Goal: Communication & Community: Ask a question

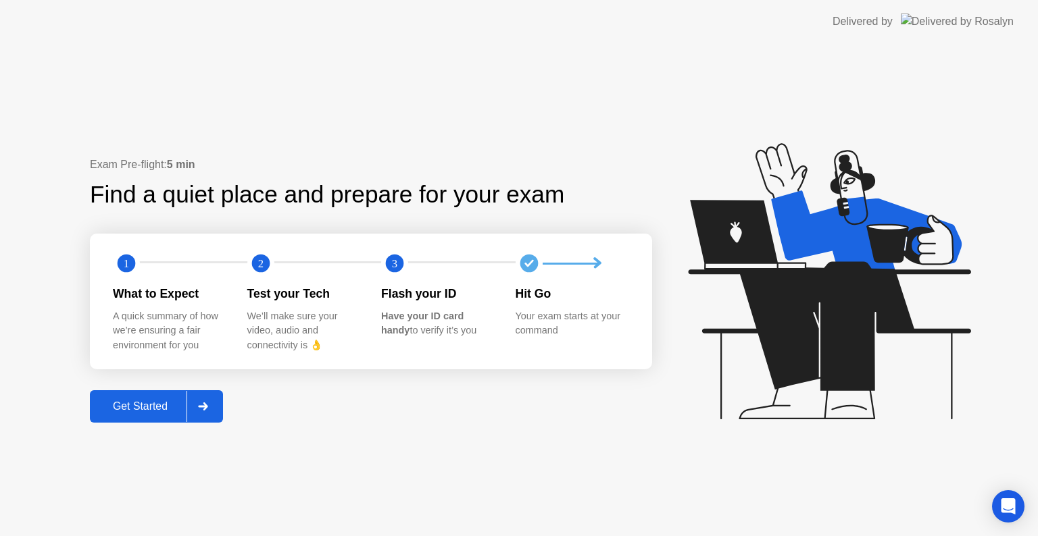
click at [729, 143] on icon at bounding box center [826, 288] width 349 height 346
click at [132, 405] on div "Get Started" at bounding box center [140, 407] width 93 height 12
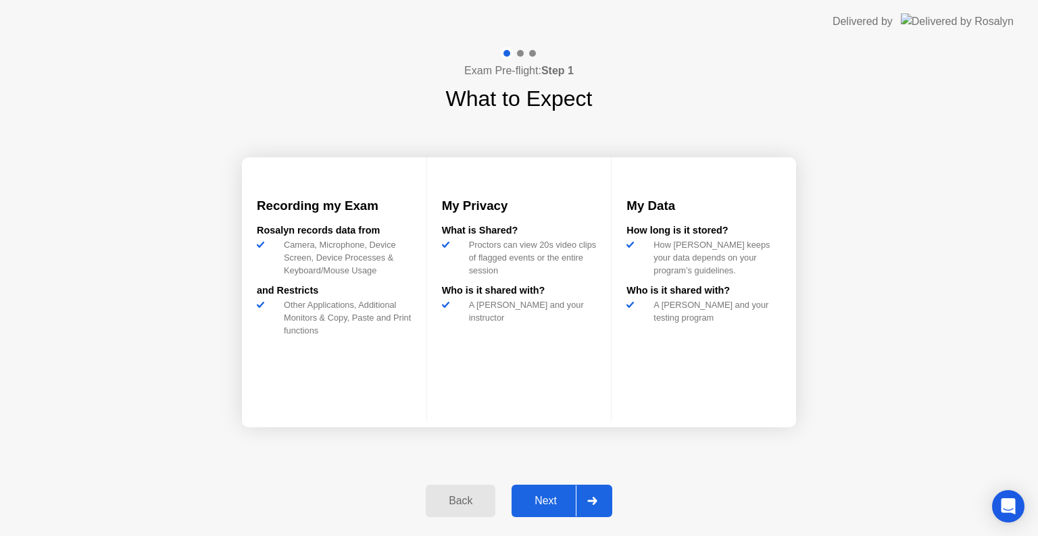
click at [551, 497] on div "Next" at bounding box center [545, 501] width 60 height 12
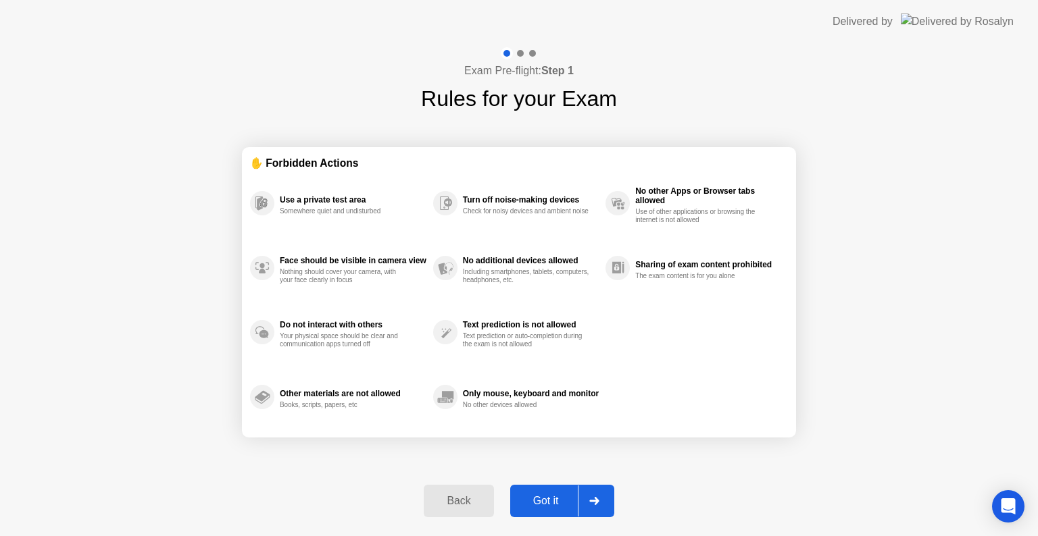
click at [557, 503] on div "Got it" at bounding box center [546, 501] width 64 height 12
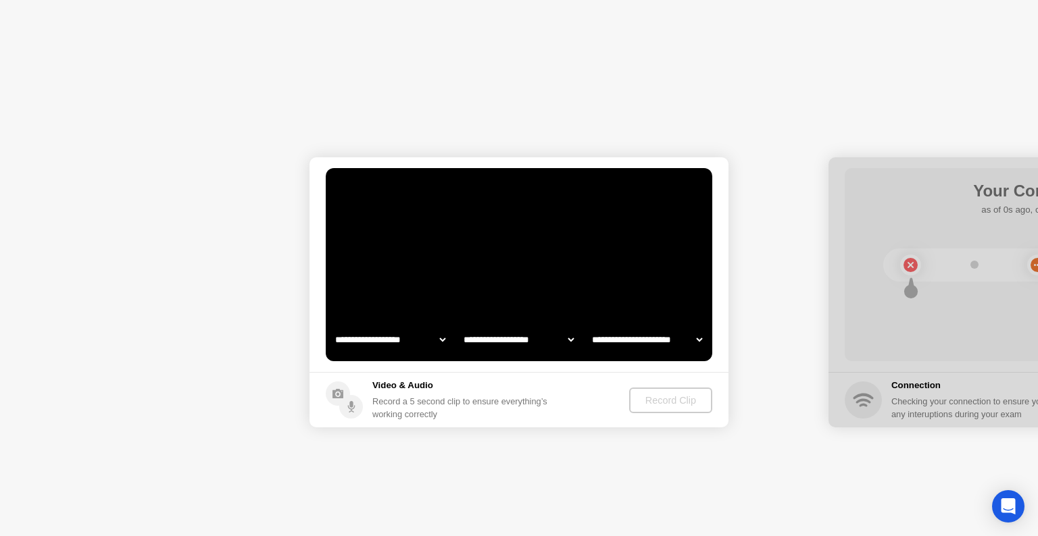
select select "**********"
select select "*******"
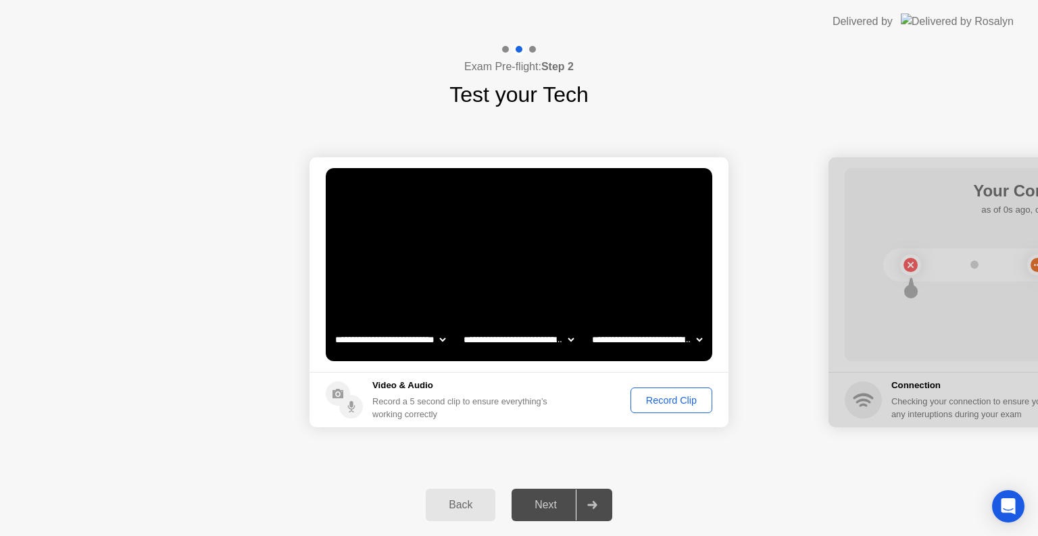
click at [666, 397] on div "Record Clip" at bounding box center [671, 400] width 72 height 11
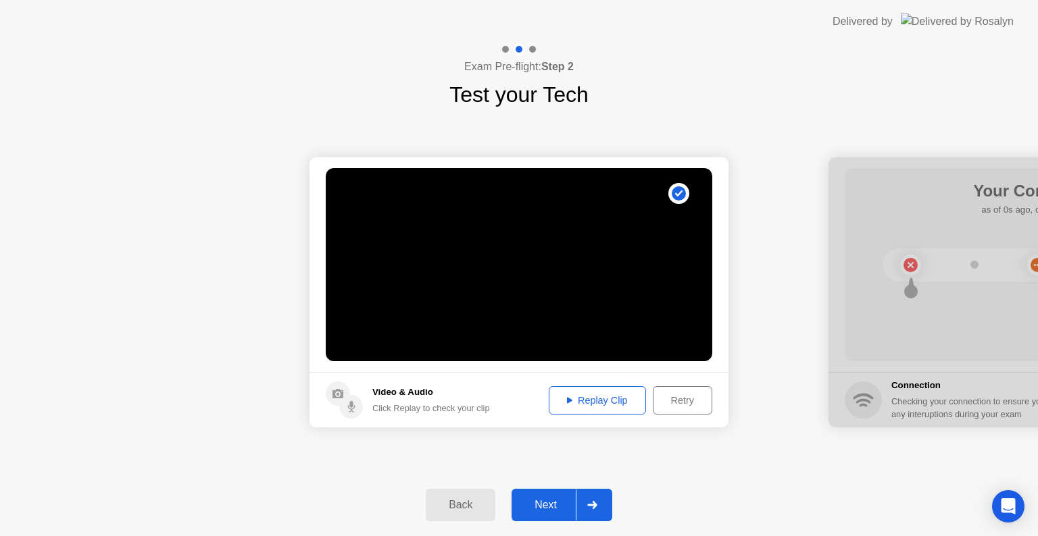
click at [622, 400] on div "Replay Clip" at bounding box center [597, 400] width 88 height 11
click at [586, 502] on div at bounding box center [592, 505] width 32 height 31
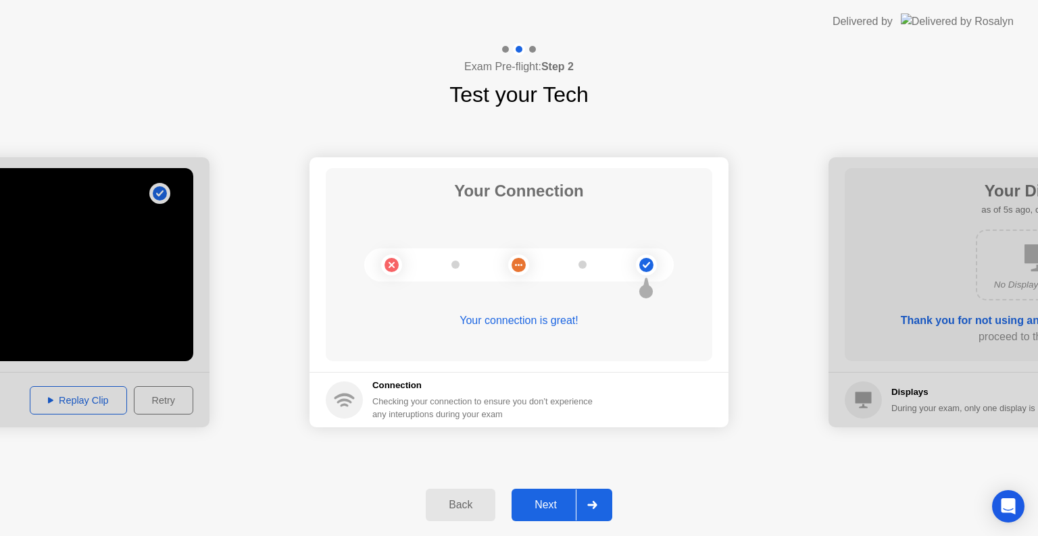
click at [545, 502] on div "Next" at bounding box center [545, 505] width 60 height 12
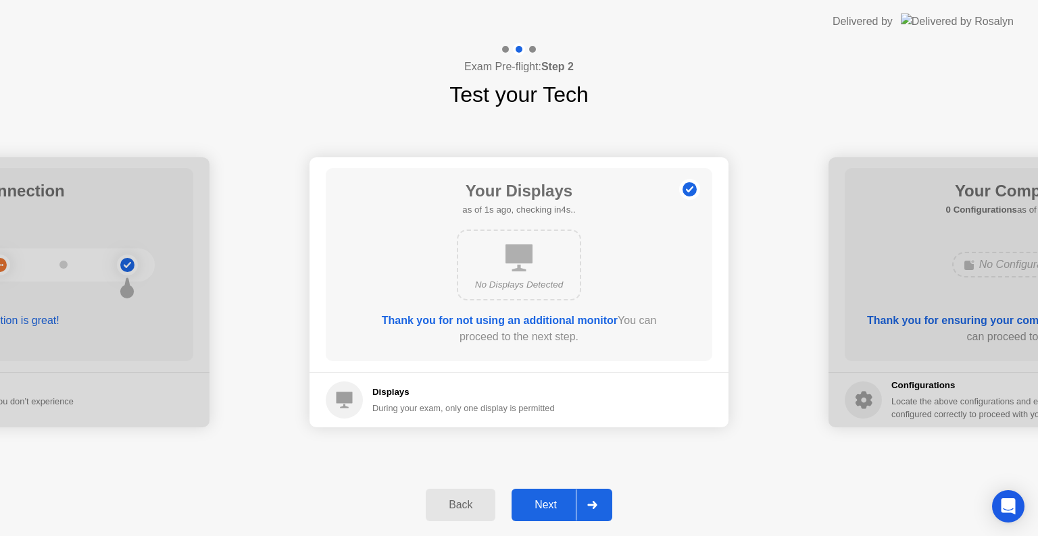
click at [567, 500] on div "Next" at bounding box center [545, 505] width 60 height 12
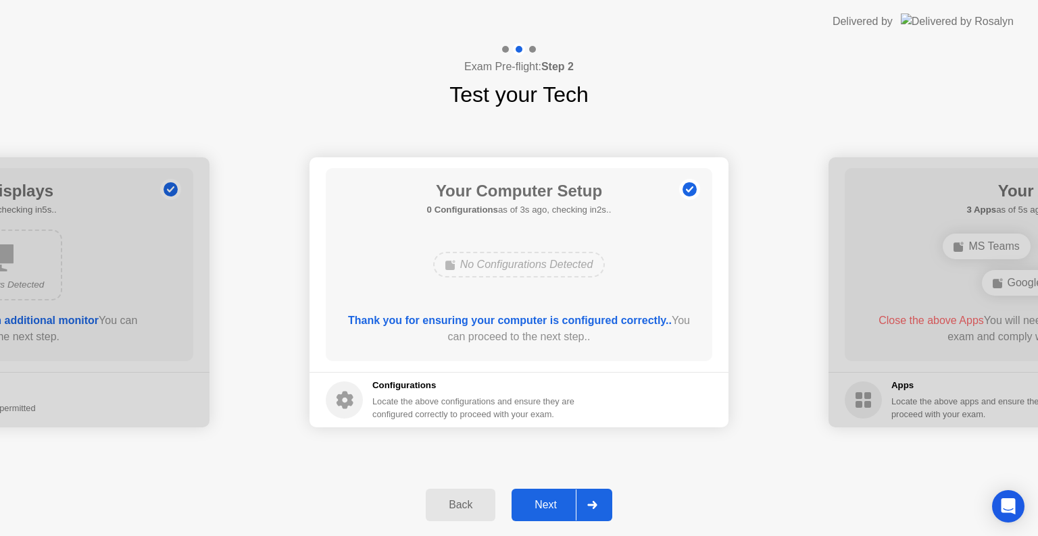
click at [557, 502] on div "Next" at bounding box center [545, 505] width 60 height 12
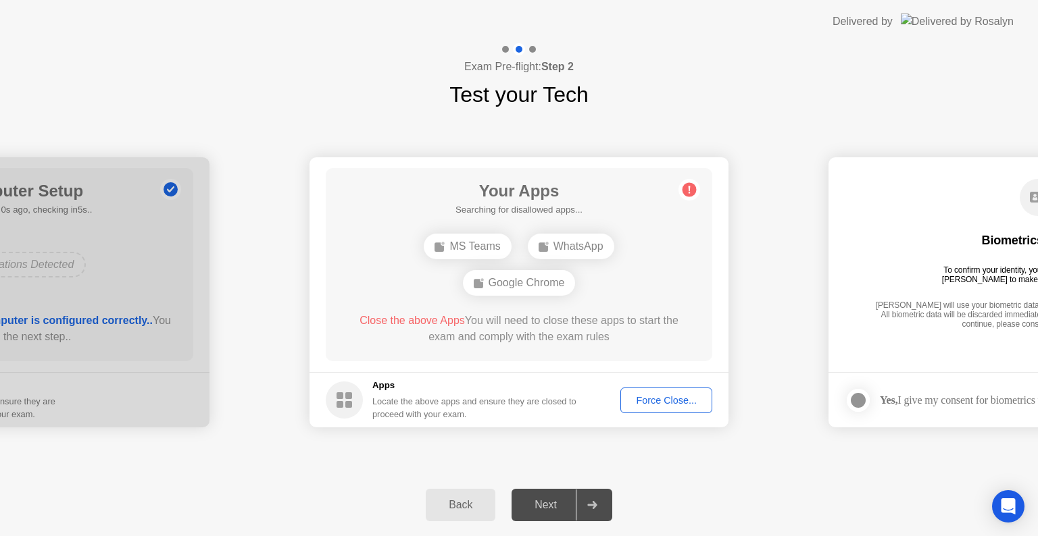
click at [651, 403] on div "Force Close..." at bounding box center [666, 400] width 82 height 11
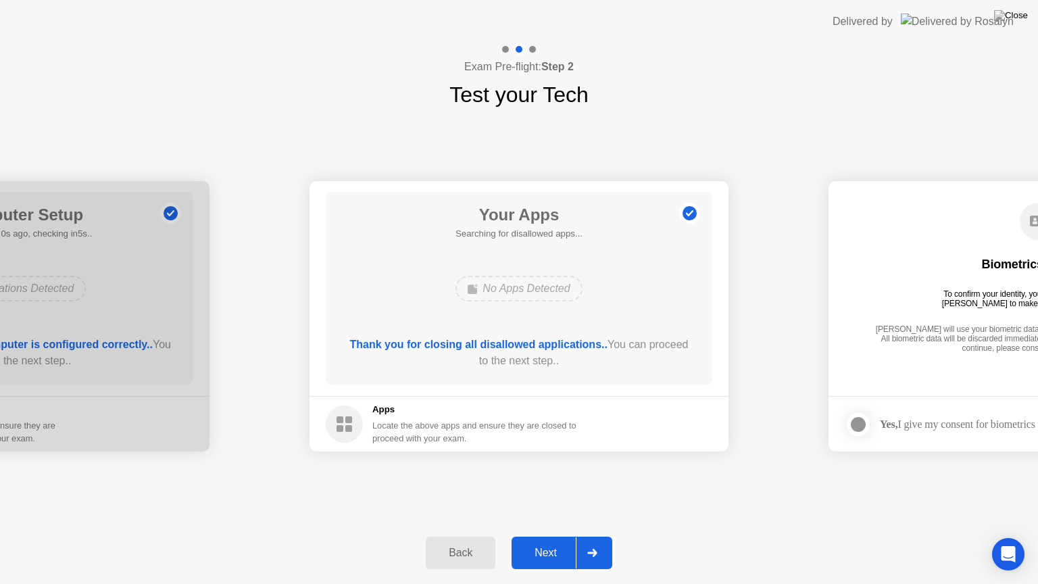
click at [540, 536] on div "Next" at bounding box center [545, 553] width 60 height 12
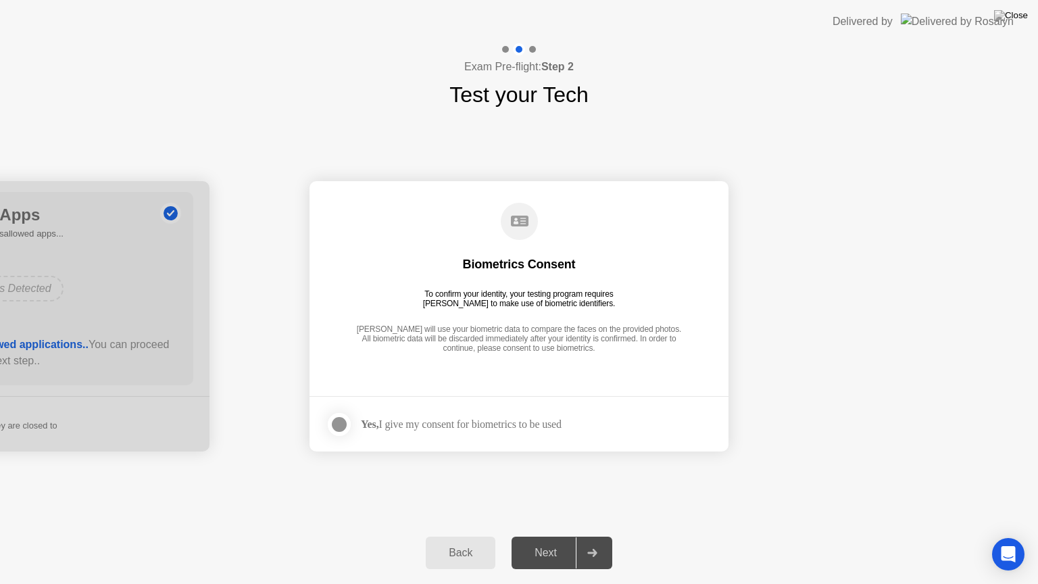
click at [335, 420] on div at bounding box center [339, 424] width 16 height 16
click at [559, 536] on div "Next" at bounding box center [545, 553] width 60 height 12
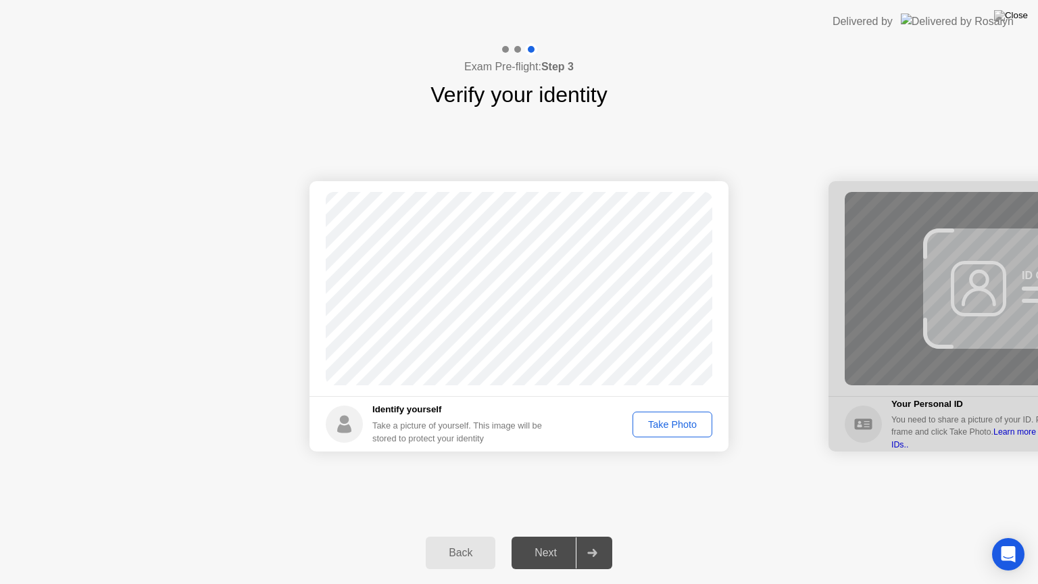
click at [673, 421] on div "Take Photo" at bounding box center [672, 424] width 70 height 11
click at [545, 536] on div "Next" at bounding box center [545, 553] width 60 height 12
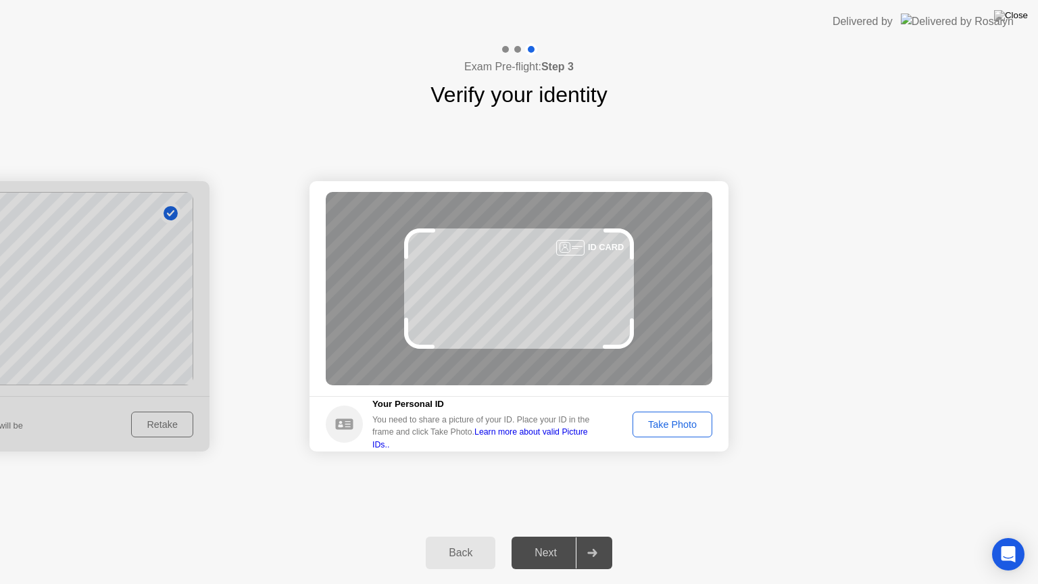
click at [666, 420] on div "Take Photo" at bounding box center [672, 424] width 70 height 11
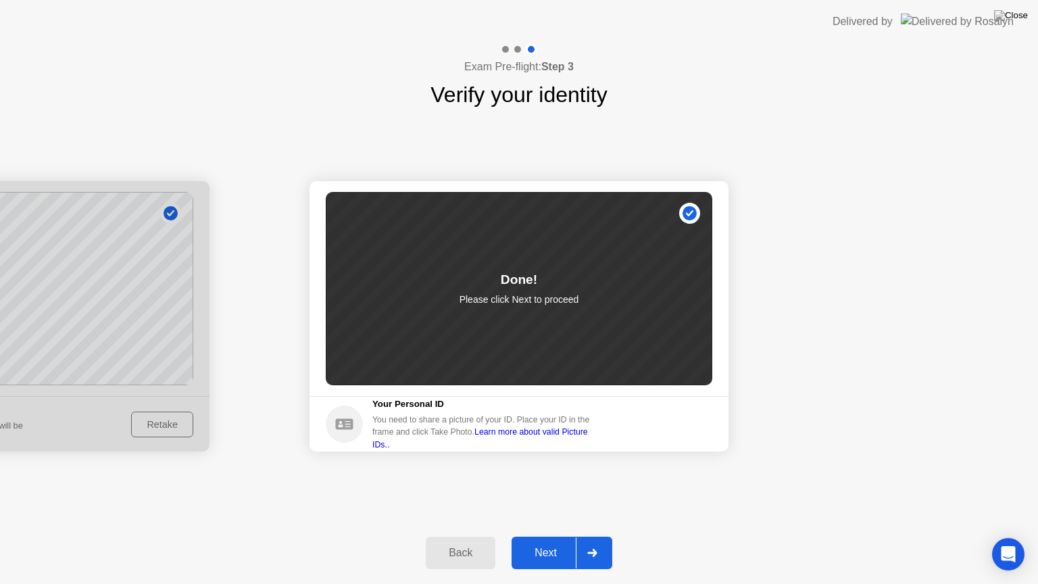
click at [549, 536] on div "Next" at bounding box center [545, 553] width 60 height 12
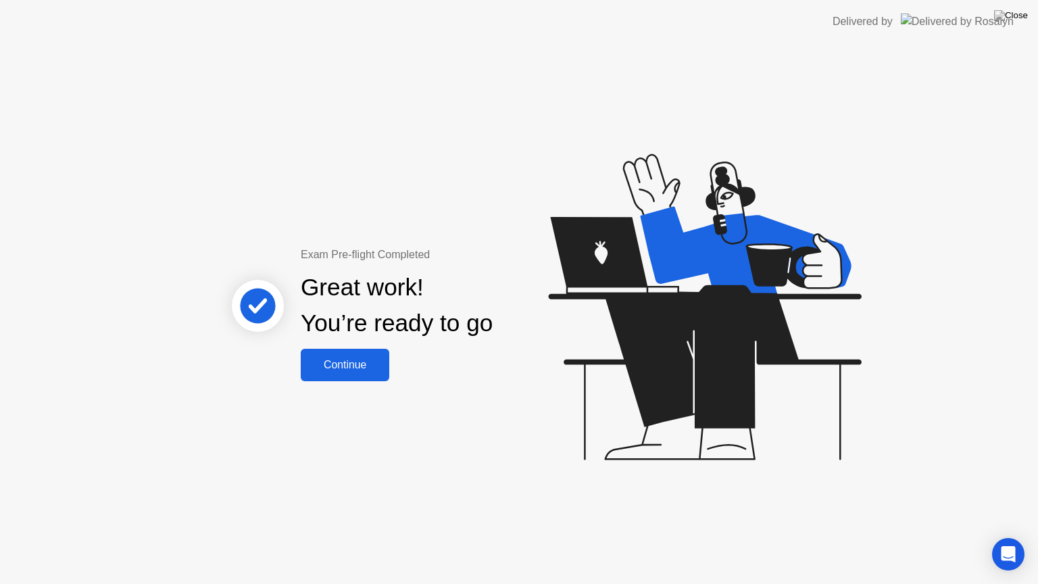
click at [351, 368] on div "Continue" at bounding box center [345, 365] width 80 height 12
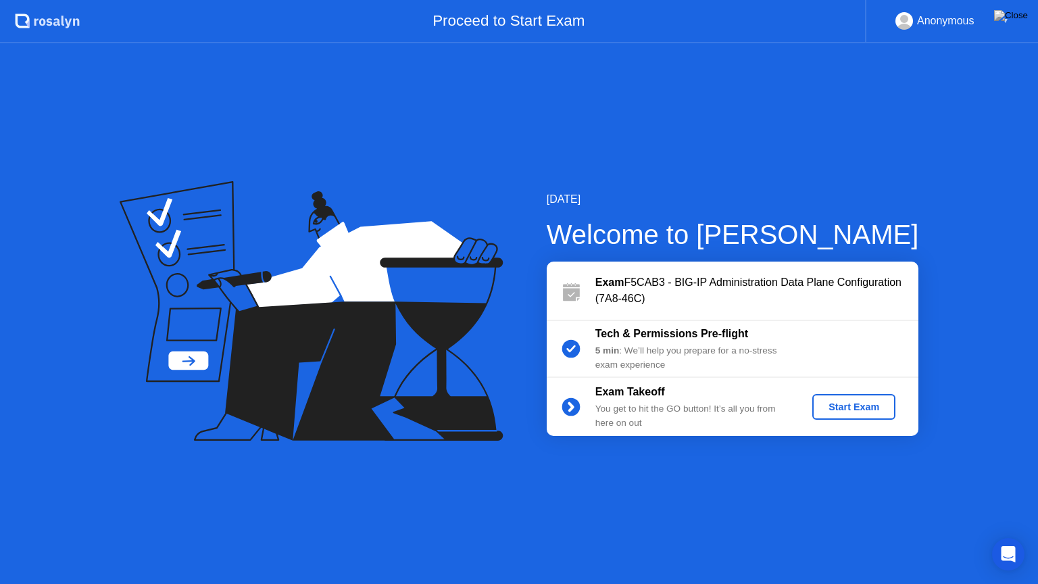
click at [876, 407] on div "Start Exam" at bounding box center [853, 406] width 72 height 11
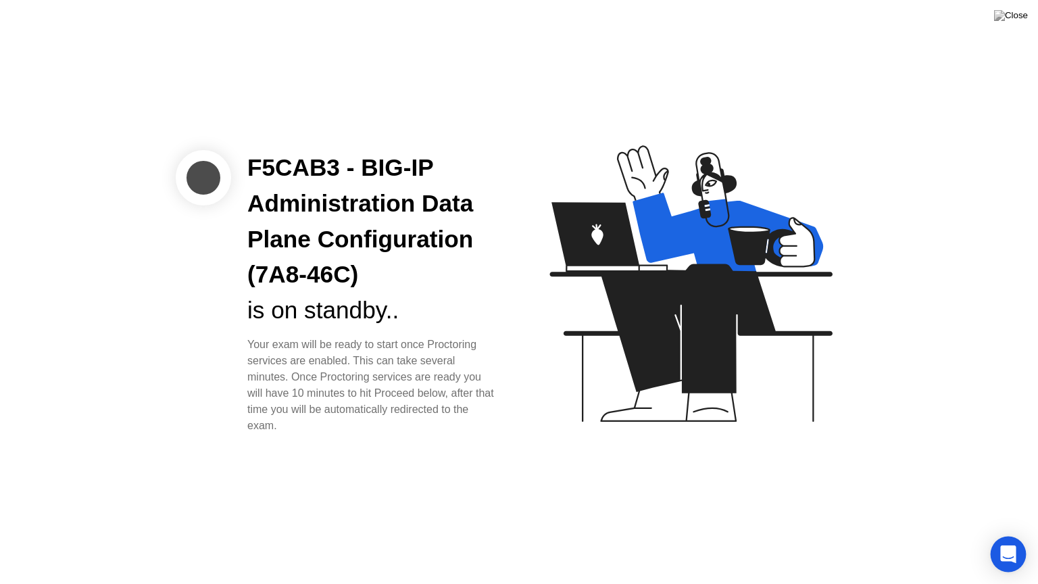
click at [1007, 536] on icon "Open Intercom Messenger" at bounding box center [1008, 554] width 16 height 18
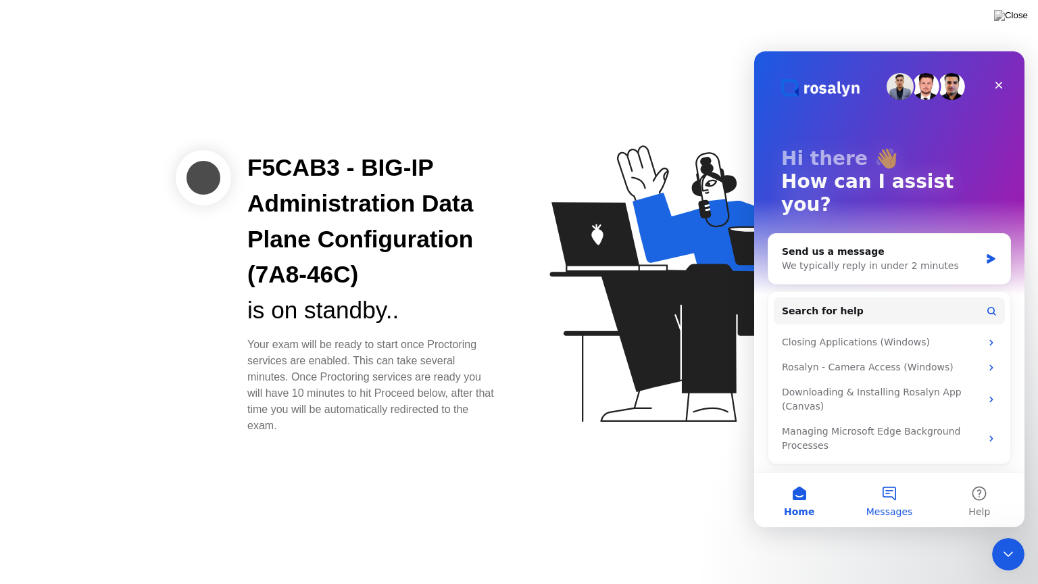
click at [890, 497] on button "Messages" at bounding box center [889, 500] width 90 height 54
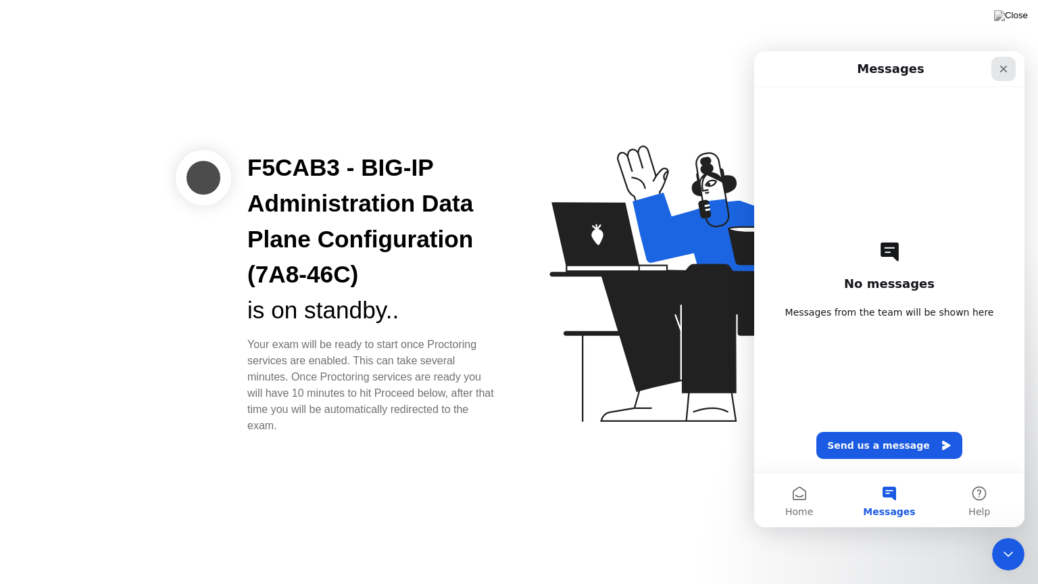
click at [999, 72] on icon "Close" at bounding box center [1003, 69] width 11 height 11
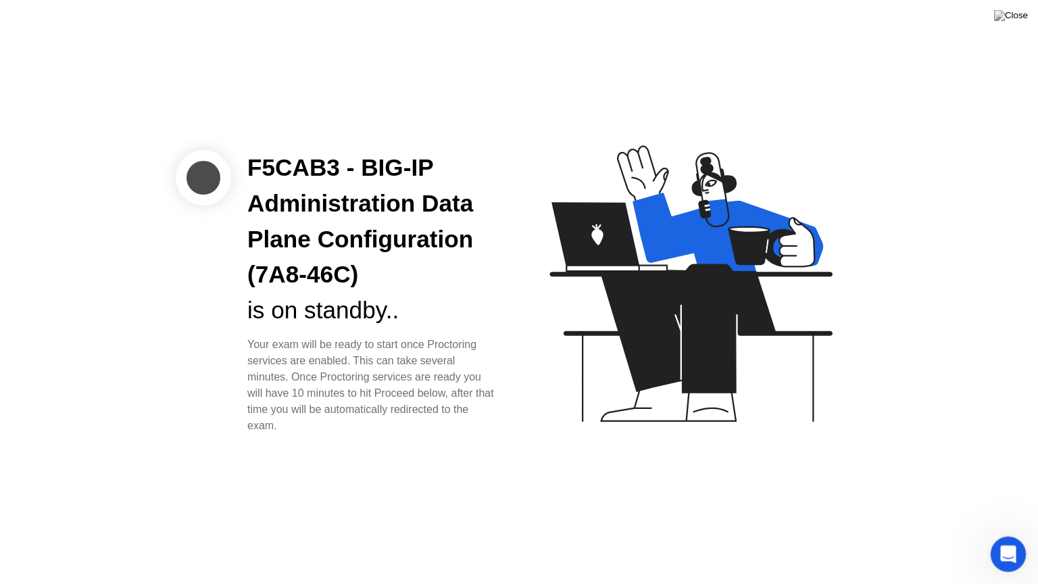
click at [1005, 536] on icon "Open Intercom Messenger" at bounding box center [1006, 552] width 22 height 22
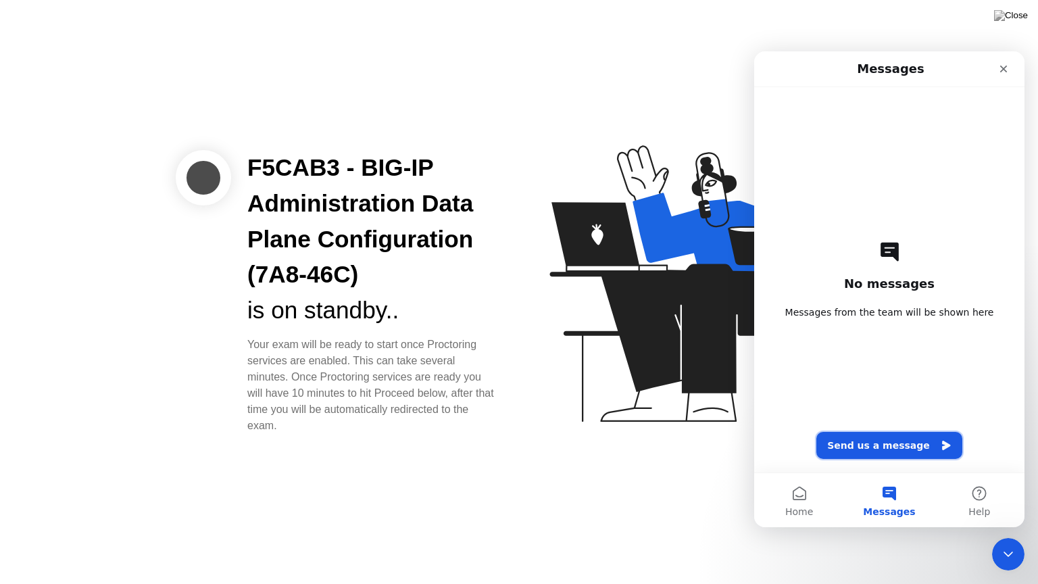
click at [896, 447] on button "Send us a message" at bounding box center [889, 445] width 146 height 27
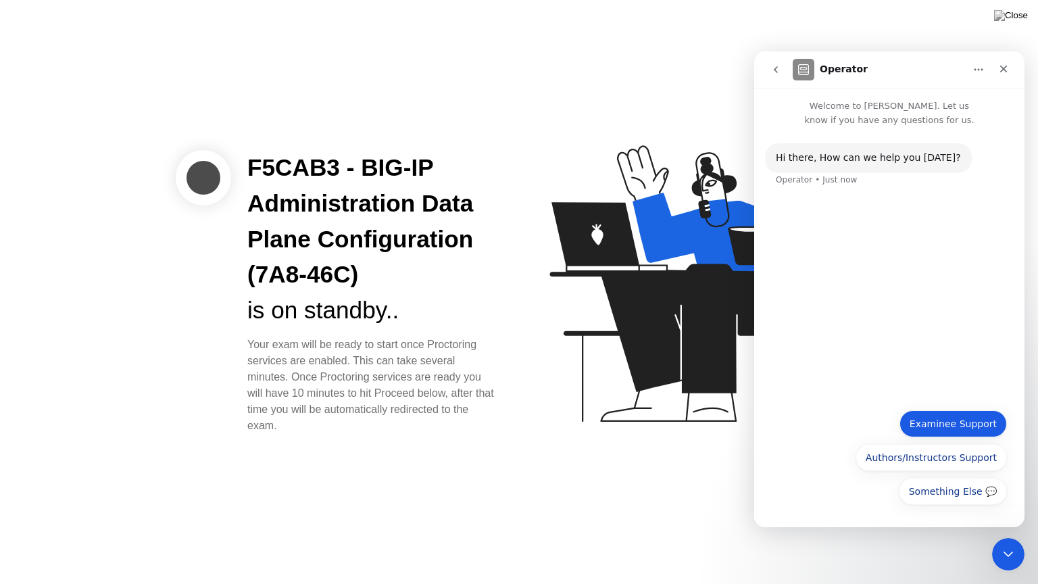
click at [950, 426] on button "Examinee Support" at bounding box center [952, 423] width 107 height 27
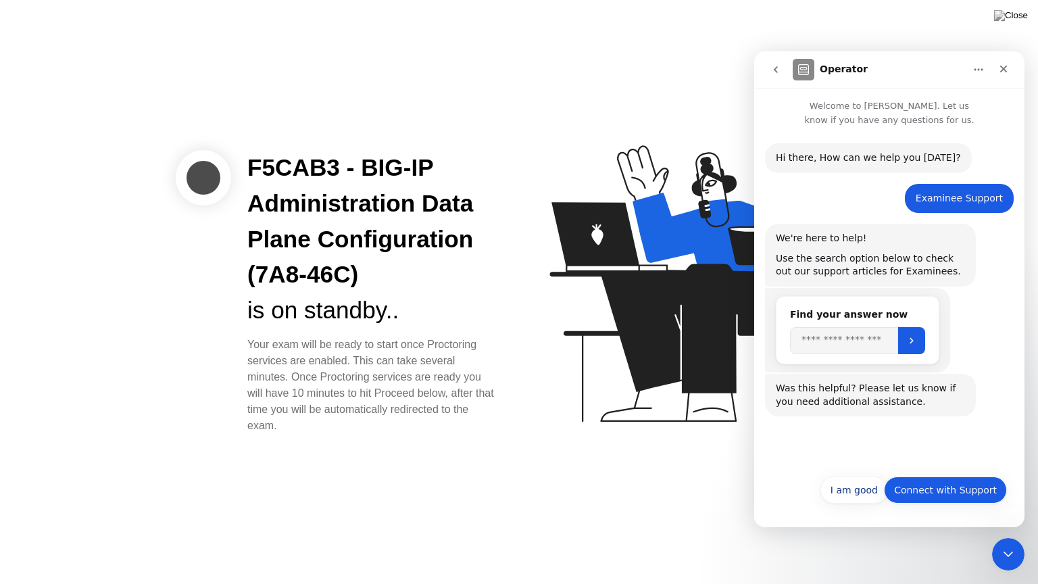
click at [953, 495] on button "Connect with Support" at bounding box center [945, 489] width 123 height 27
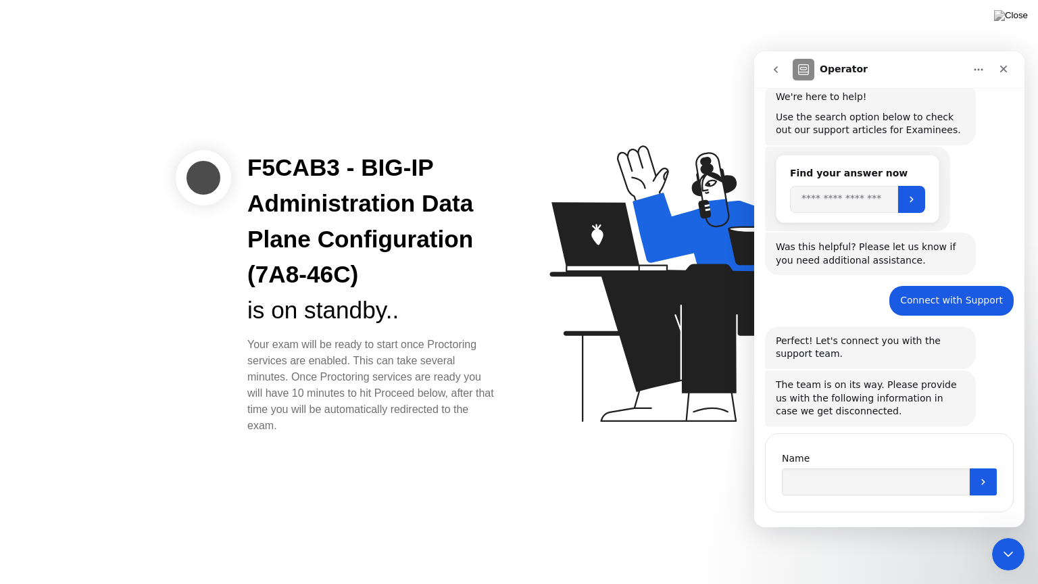
scroll to position [161, 0]
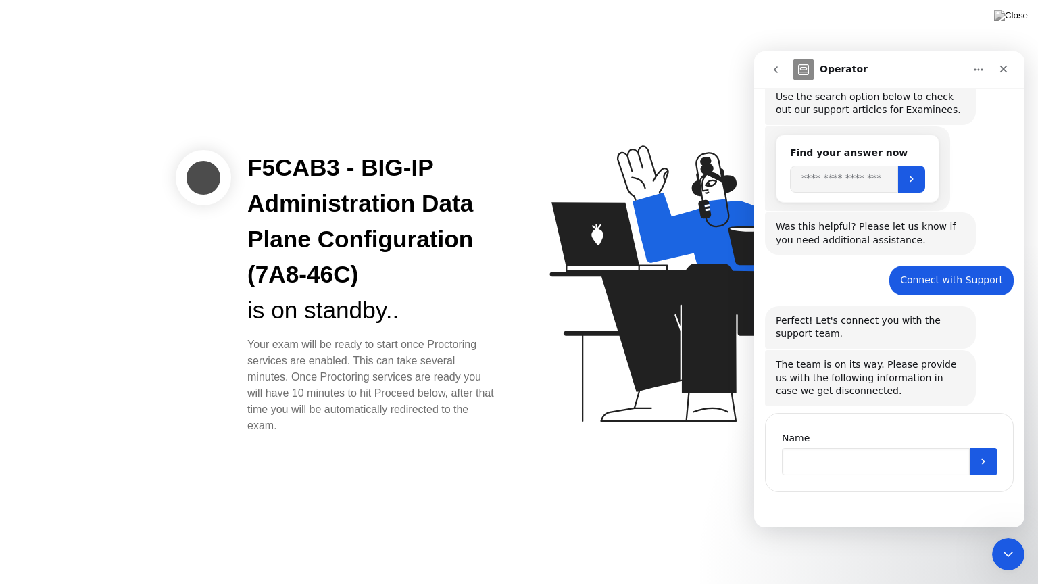
click at [869, 457] on input "Name" at bounding box center [876, 461] width 188 height 27
type input "*"
type input "**********"
click at [981, 459] on icon "Submit" at bounding box center [983, 461] width 11 height 11
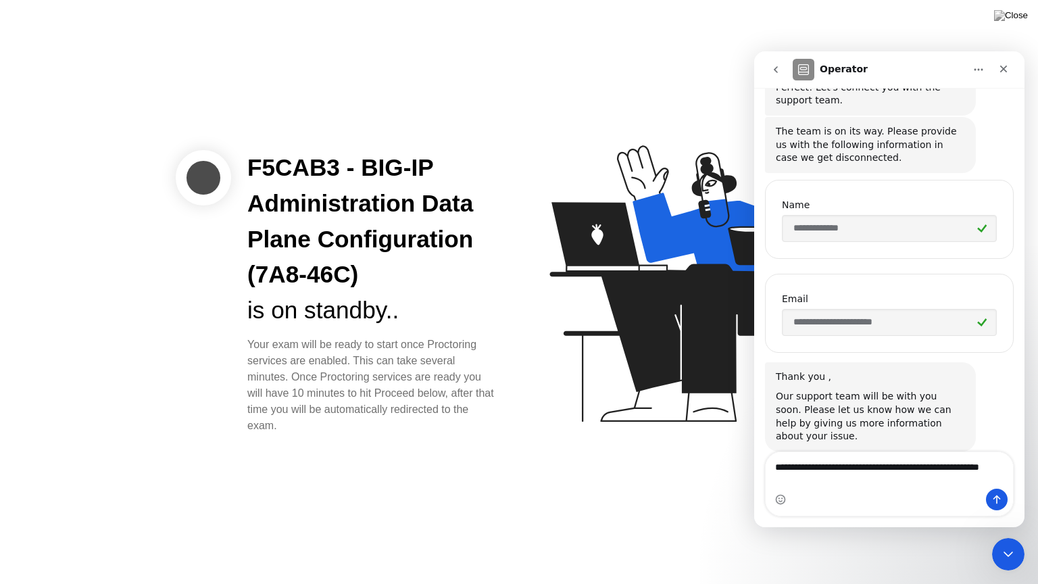
scroll to position [408, 0]
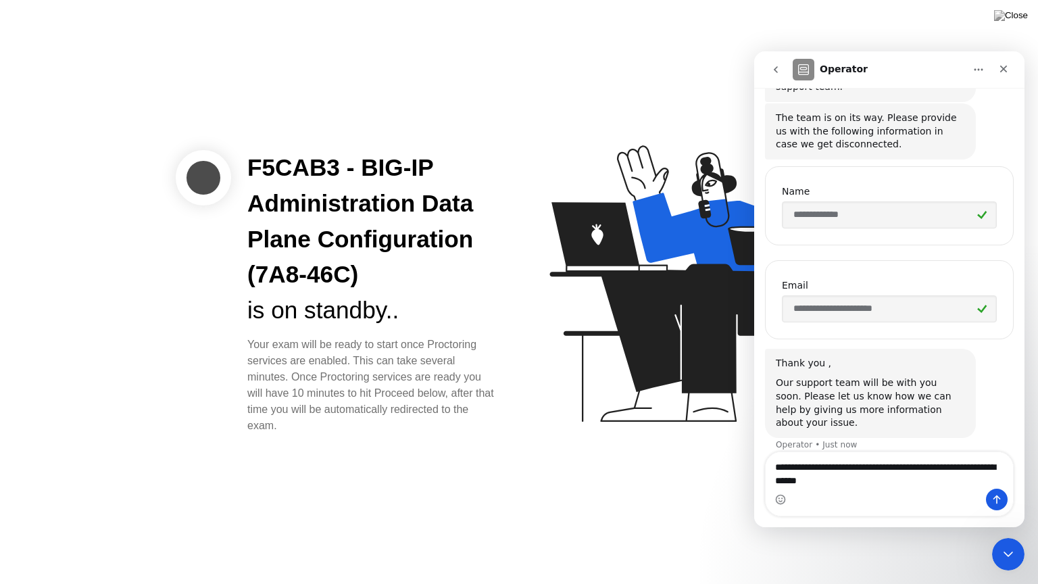
type textarea "**********"
click at [991, 497] on icon "Send a message…" at bounding box center [996, 499] width 11 height 11
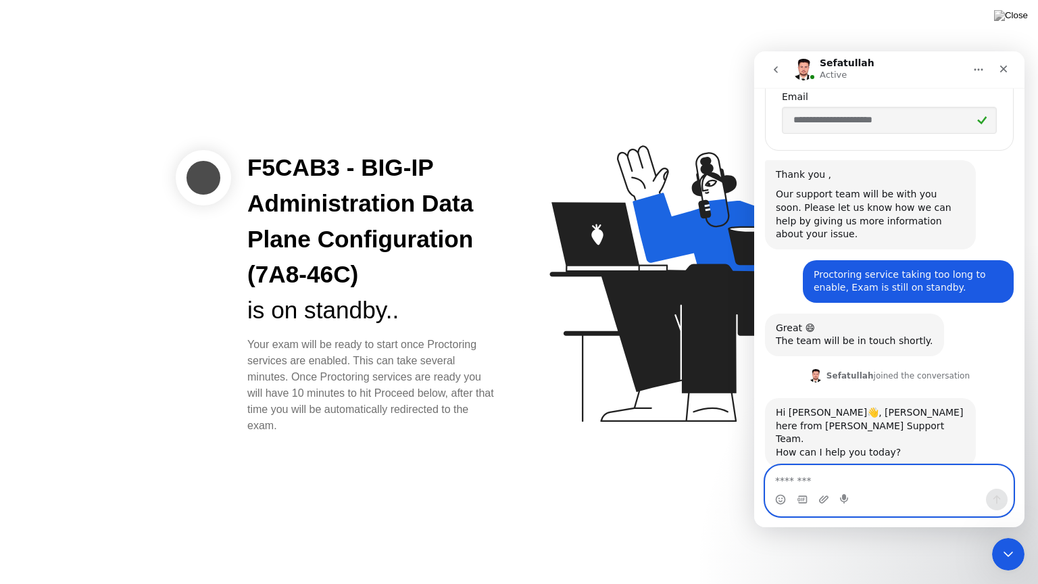
scroll to position [599, 0]
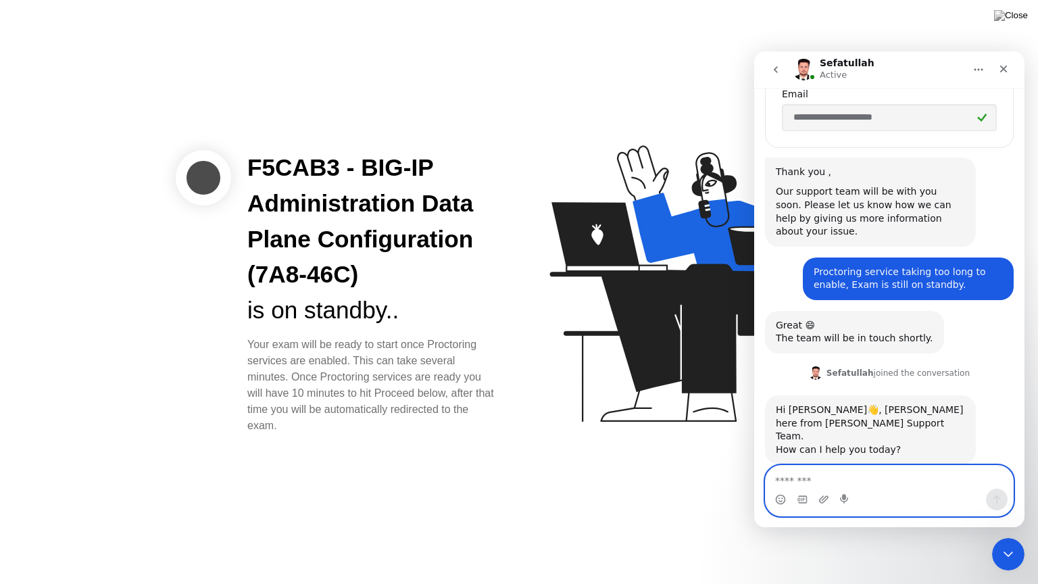
click at [908, 473] on textarea "Message…" at bounding box center [888, 476] width 247 height 23
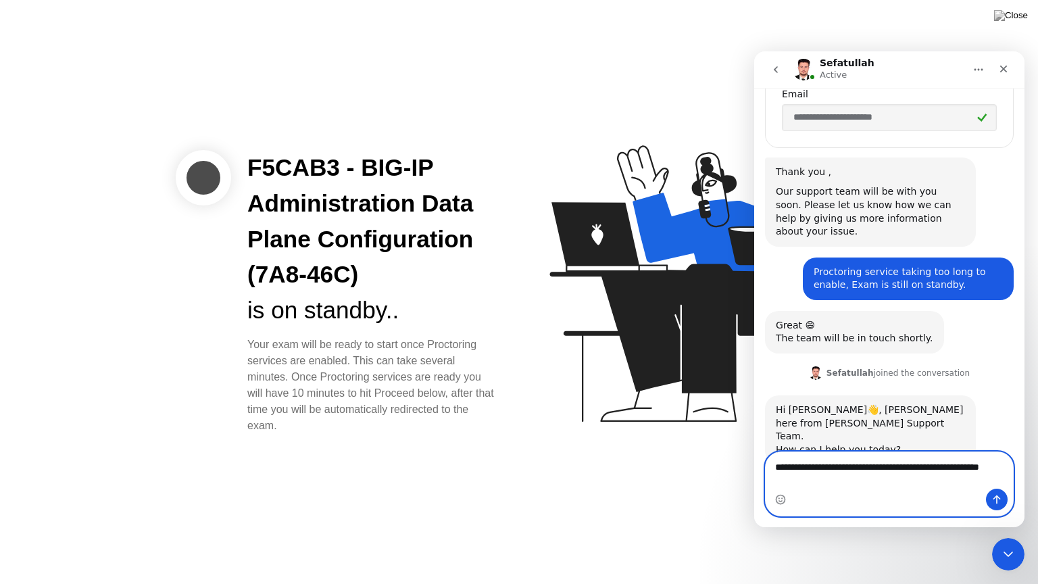
scroll to position [613, 0]
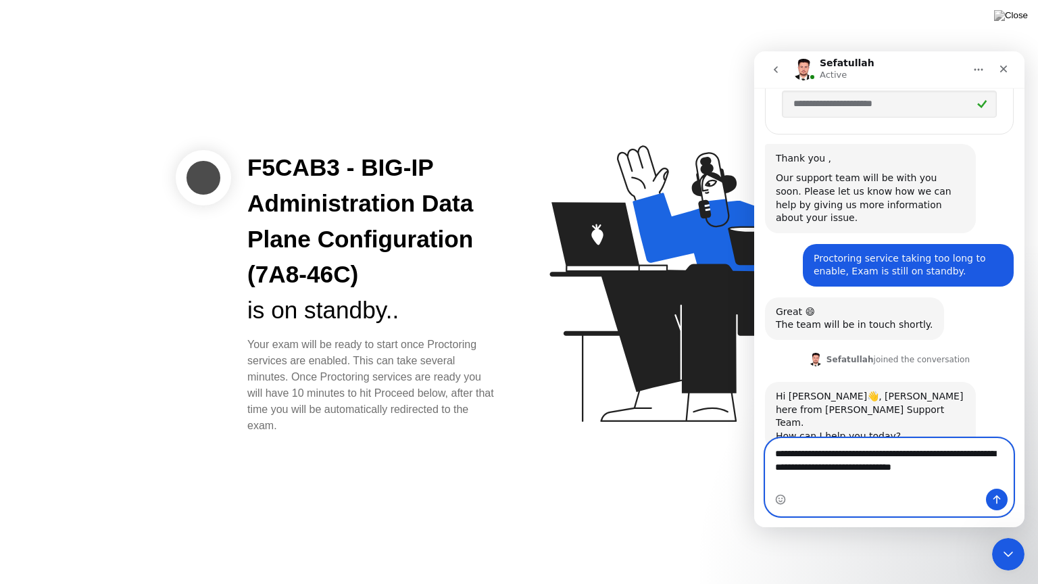
type textarea "**********"
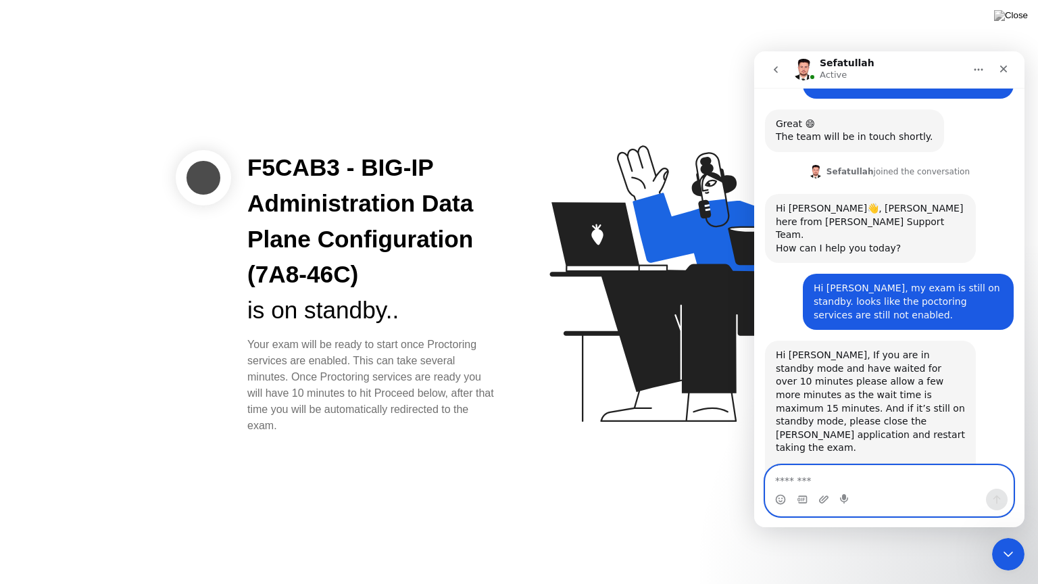
scroll to position [805, 0]
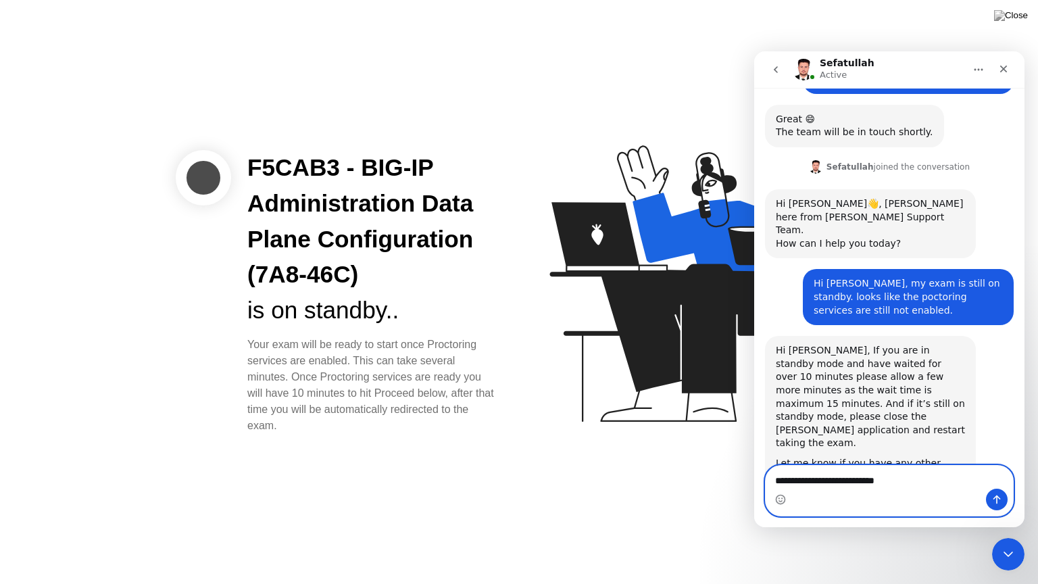
type textarea "**********"
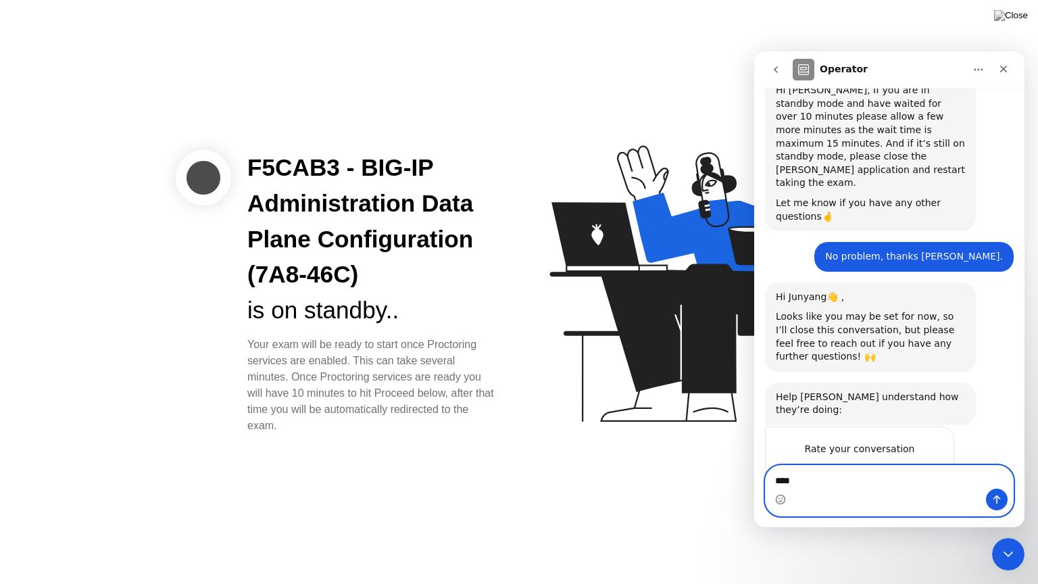
scroll to position [1067, 0]
type textarea "*"
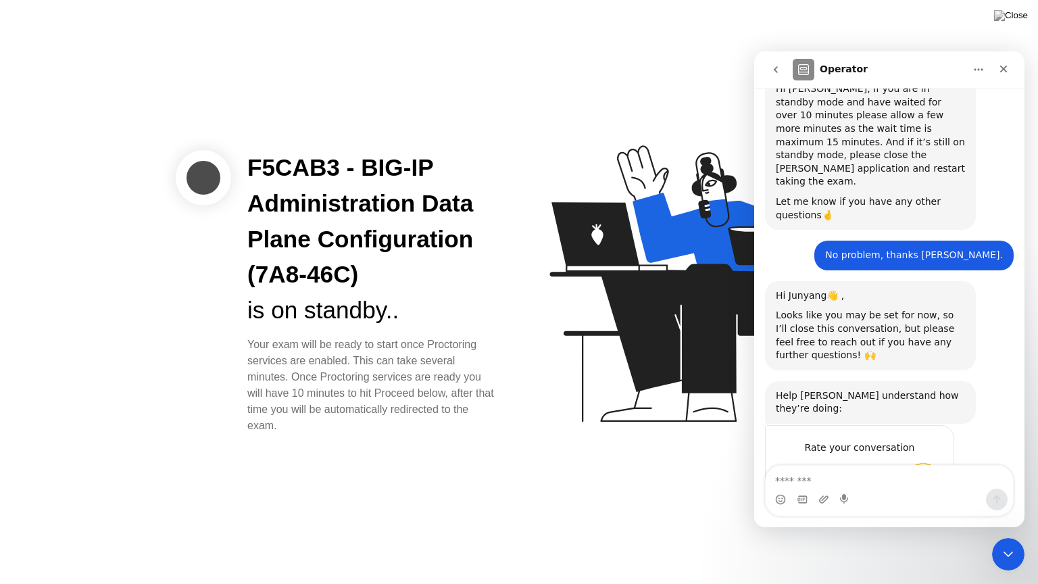
click at [917, 462] on span "Amazing" at bounding box center [923, 474] width 24 height 24
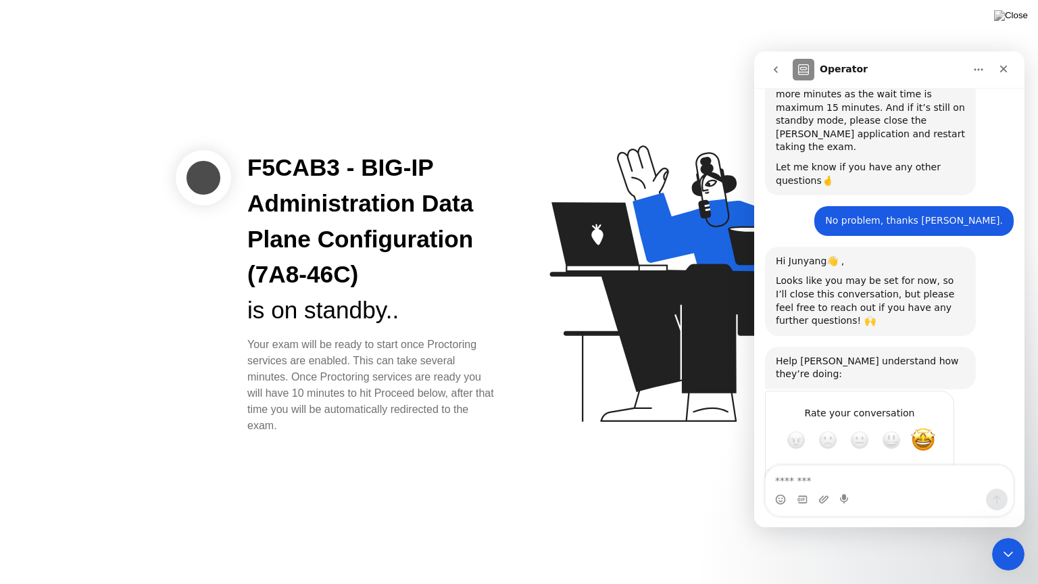
scroll to position [1103, 0]
type textarea "**********"
click at [930, 474] on div "Submit" at bounding box center [929, 487] width 27 height 27
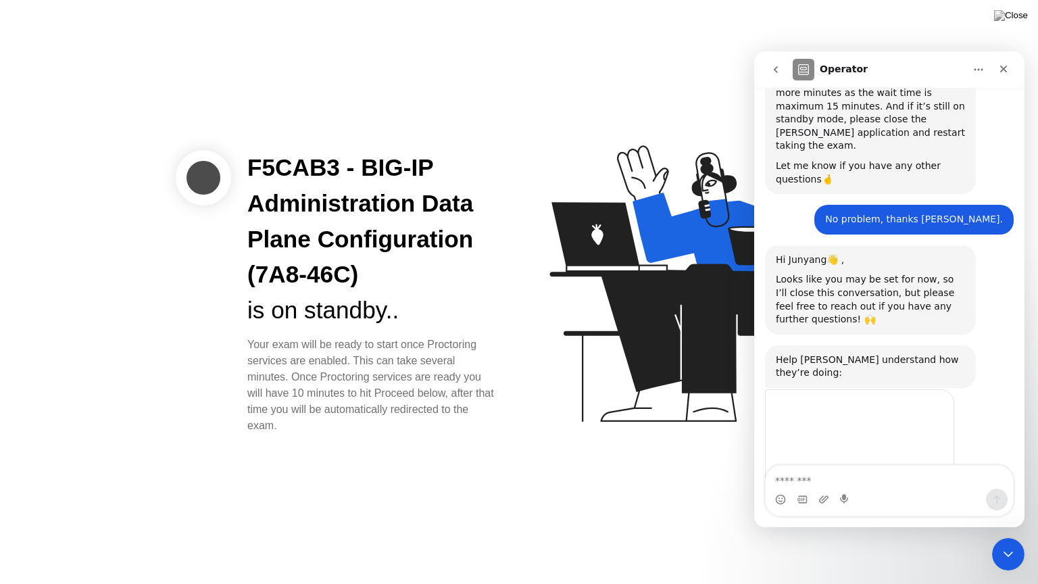
scroll to position [1086, 0]
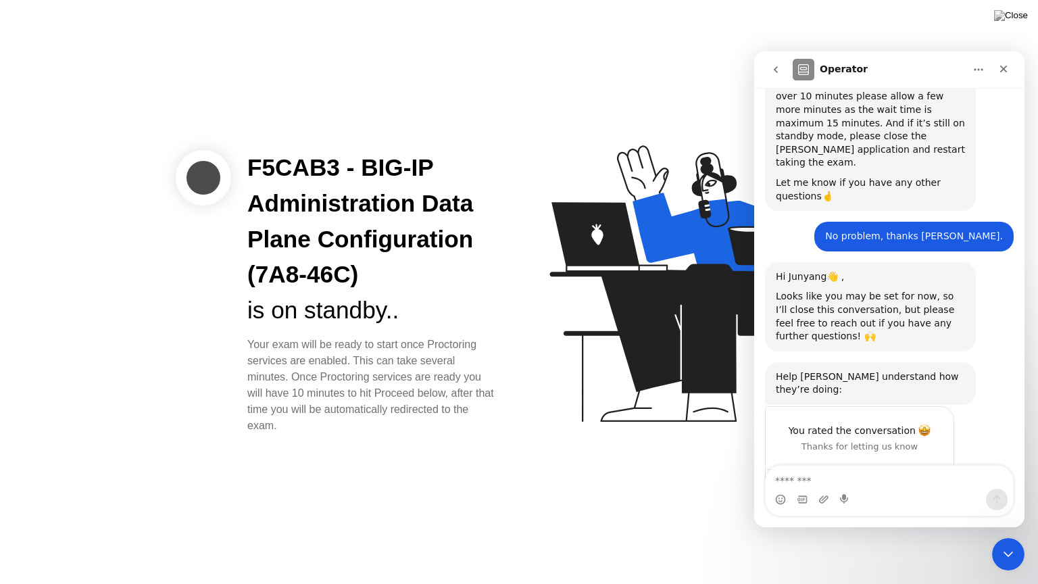
click at [635, 503] on div "F5CAB3 - BIG-IP Administration Data Plane Configuration (7A8-46C) is on standby…" at bounding box center [519, 292] width 1038 height 584
click at [1016, 19] on img at bounding box center [1011, 15] width 34 height 11
